Goal: Task Accomplishment & Management: Complete application form

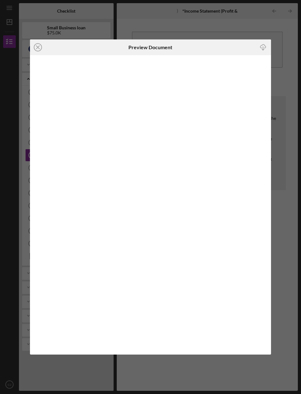
scroll to position [22, 0]
click at [38, 46] on icon "Icon/Close" at bounding box center [38, 47] width 16 height 16
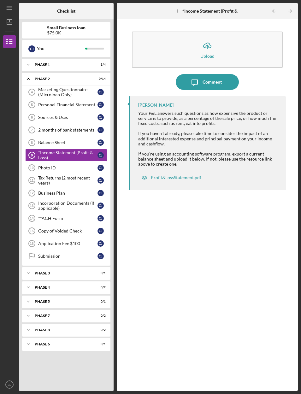
click at [191, 171] on div "Profit&LossStatement.pdf" at bounding box center [171, 177] width 66 height 13
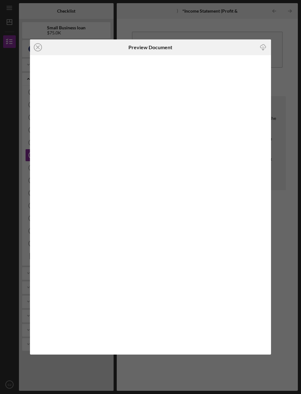
click at [44, 42] on icon "Icon/Close" at bounding box center [38, 47] width 16 height 16
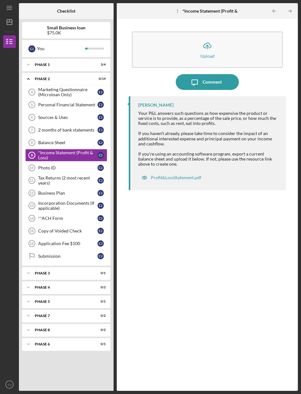
click at [81, 140] on div "Balance Sheet" at bounding box center [67, 142] width 59 height 5
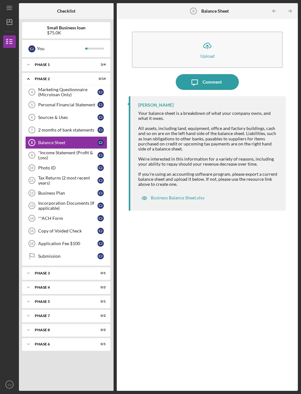
click at [193, 195] on div "Business Balance Sheet.xlsx" at bounding box center [178, 197] width 54 height 5
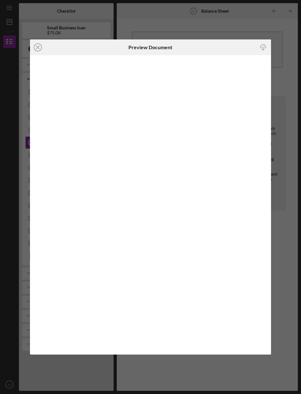
click at [259, 45] on icon "Icon/Download" at bounding box center [263, 47] width 14 height 14
click at [41, 46] on icon "Icon/Close" at bounding box center [38, 47] width 16 height 16
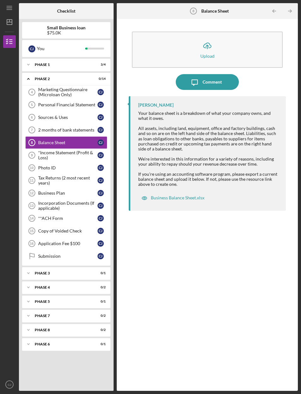
click at [80, 136] on link "Balance Sheet 8 Balance Sheet [PERSON_NAME]" at bounding box center [66, 142] width 82 height 13
click at [248, 32] on button "Icon/Upload Upload" at bounding box center [207, 50] width 151 height 36
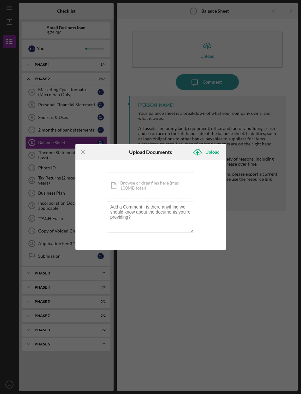
click at [177, 191] on div "Icon/Document Browse or drag files here (max 100MB total) Tap to choose files o…" at bounding box center [150, 185] width 87 height 26
click at [175, 222] on textarea at bounding box center [150, 216] width 87 height 31
click at [255, 183] on div "Icon/Menu Close Upload Documents Icon/Upload Upload You're uploading documents …" at bounding box center [150, 197] width 301 height 394
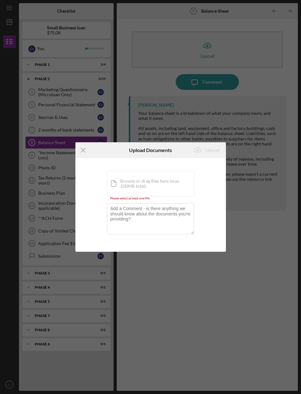
click at [72, 157] on div "Icon/Menu Close Upload Documents Icon/Upload Upload You're uploading documents …" at bounding box center [150, 197] width 301 height 394
click at [79, 170] on div "You're uploading documents related to Balance Sheet . Icon/Document Browse or d…" at bounding box center [150, 205] width 150 height 94
click at [90, 146] on icon "Icon/Menu Close" at bounding box center [83, 150] width 16 height 16
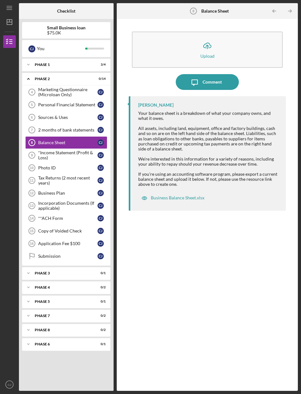
click at [187, 195] on div "Business Balance Sheet.xlsx" at bounding box center [178, 197] width 54 height 5
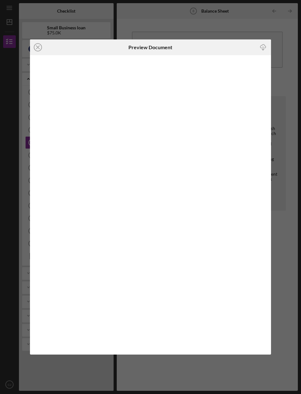
click at [260, 51] on icon "Icon/Download" at bounding box center [263, 47] width 14 height 14
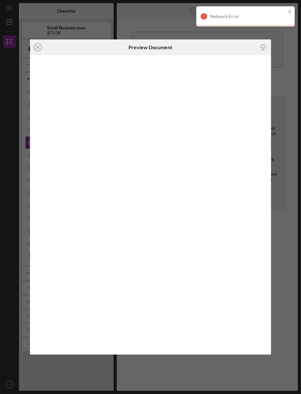
click at [261, 49] on icon "Icon/Download" at bounding box center [263, 47] width 14 height 14
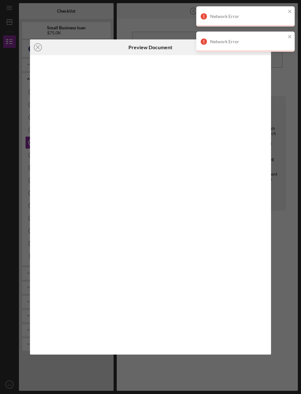
click at [37, 53] on icon "Icon/Close" at bounding box center [38, 47] width 16 height 16
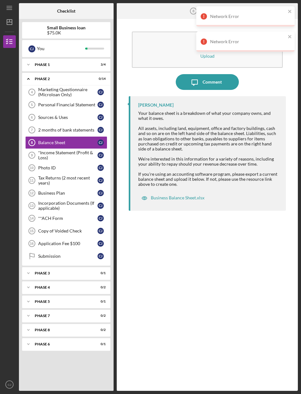
click at [70, 111] on link "Sources & Uses 6 Sources & Uses [PERSON_NAME]" at bounding box center [66, 117] width 82 height 13
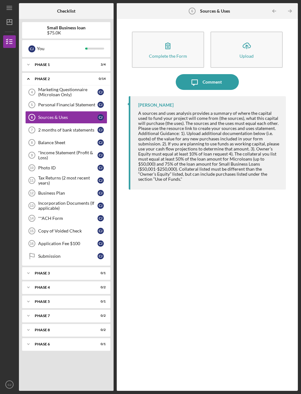
click at [191, 32] on button "Complete the Form Form" at bounding box center [168, 50] width 72 height 36
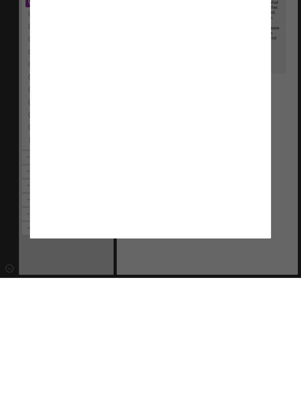
scroll to position [25, 0]
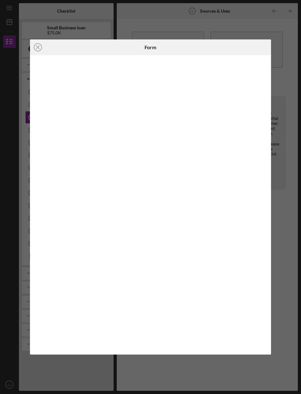
scroll to position [22, 0]
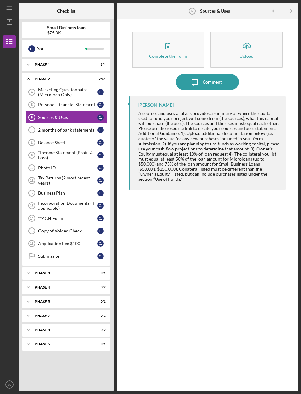
click at [187, 32] on button "Complete the Form Form" at bounding box center [168, 50] width 72 height 36
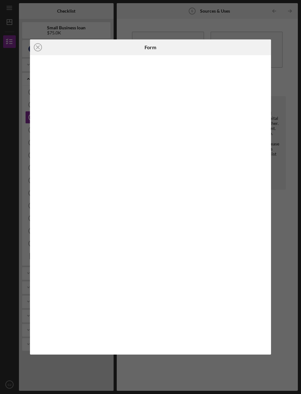
click at [291, 285] on div "Icon/Close Form" at bounding box center [150, 197] width 301 height 394
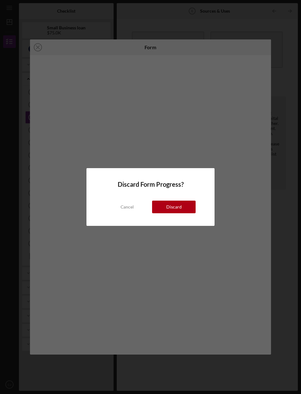
click at [135, 205] on button "Cancel" at bounding box center [126, 206] width 43 height 13
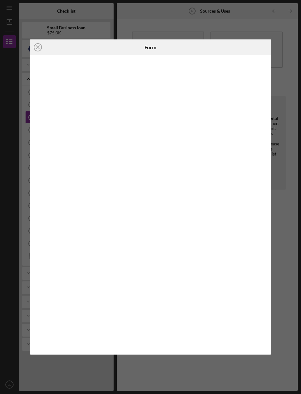
click at [37, 48] on line at bounding box center [37, 47] width 3 height 3
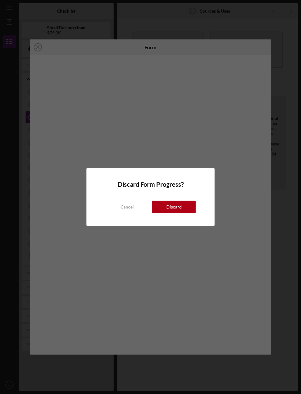
click at [183, 207] on button "Discard" at bounding box center [173, 206] width 43 height 13
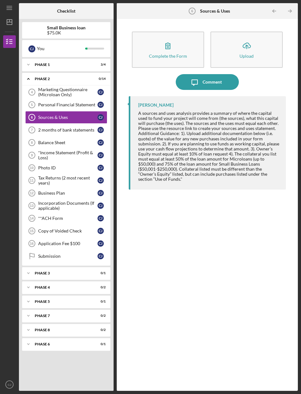
click at [74, 200] on div "Incorporation Documents (If applicable)" at bounding box center [67, 205] width 59 height 10
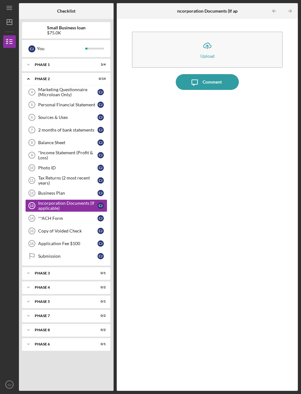
click at [83, 216] on div "**ACH Form" at bounding box center [67, 218] width 59 height 5
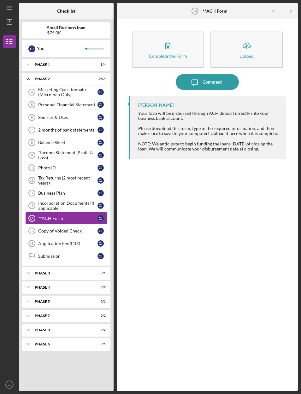
click at [83, 224] on link "Copy of Voided Check 15 Copy of Voided Check [PERSON_NAME]" at bounding box center [66, 230] width 82 height 13
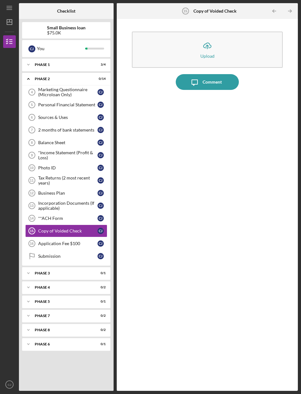
click at [84, 241] on div "Application Fee $100" at bounding box center [67, 243] width 59 height 5
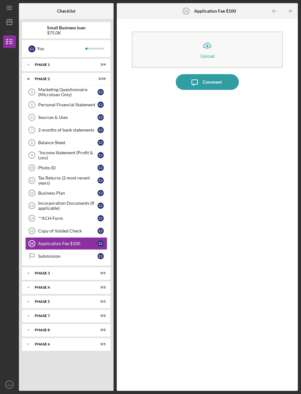
click at [32, 190] on circle at bounding box center [32, 193] width 6 height 6
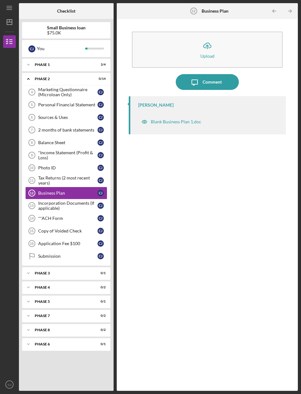
click at [33, 160] on icon "Photo ID 10" at bounding box center [32, 168] width 16 height 16
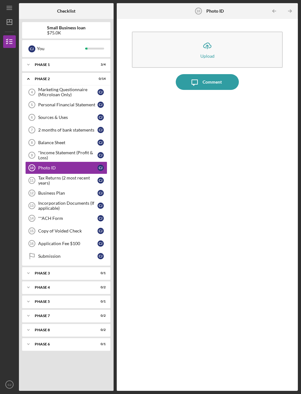
click at [32, 152] on circle at bounding box center [32, 155] width 6 height 6
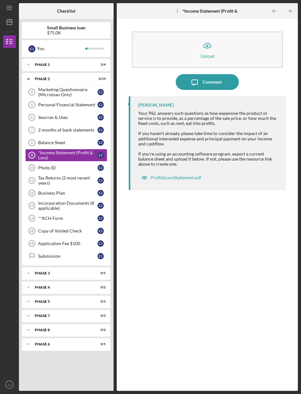
click at [36, 109] on icon "Sources & Uses 6" at bounding box center [32, 117] width 16 height 16
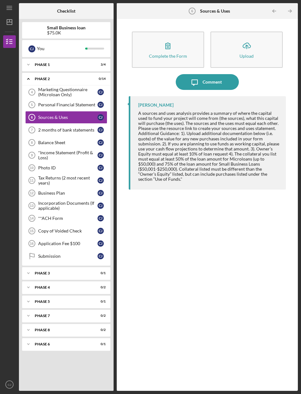
click at [43, 150] on div "*Income Statement (Profit & Loss)" at bounding box center [67, 155] width 59 height 10
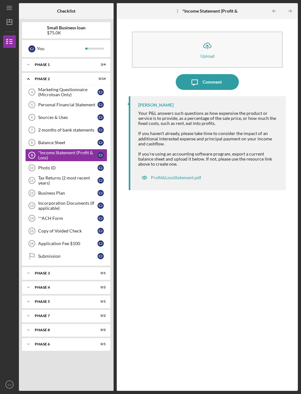
click at [258, 36] on button "Icon/Upload Upload" at bounding box center [207, 50] width 151 height 36
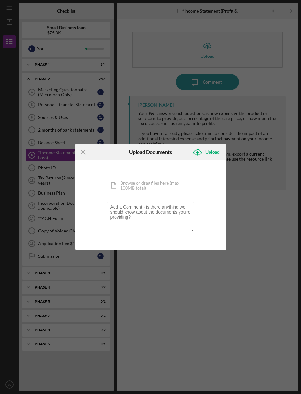
click at [80, 156] on icon "Icon/Menu Close" at bounding box center [83, 152] width 16 height 16
